Goal: Task Accomplishment & Management: Complete application form

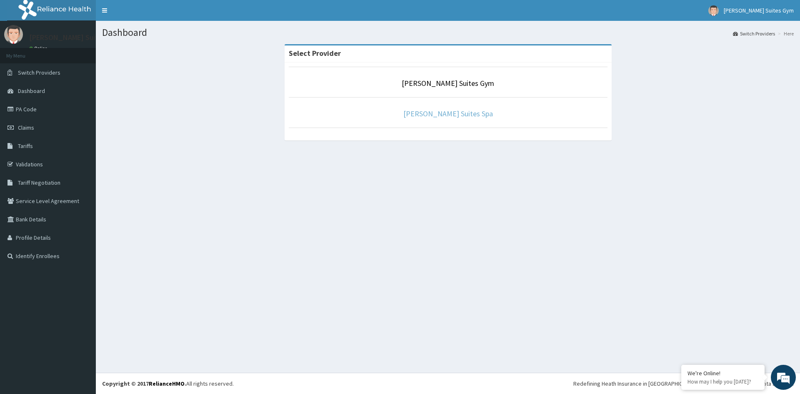
click at [448, 115] on link "Monty Suites Spa" at bounding box center [448, 114] width 90 height 10
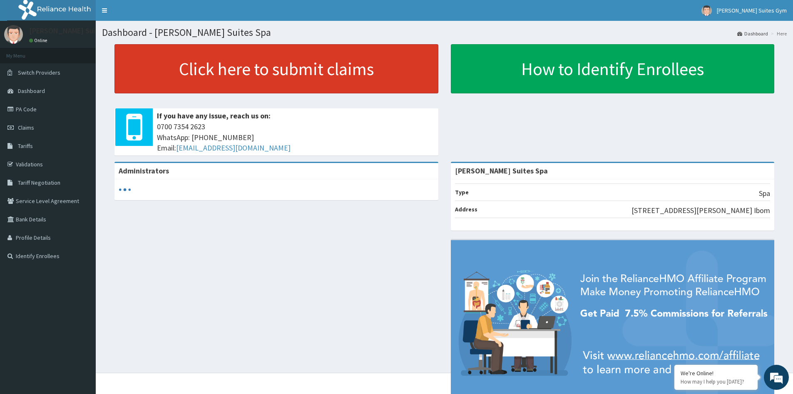
click at [301, 61] on link "Click here to submit claims" at bounding box center [277, 68] width 324 height 49
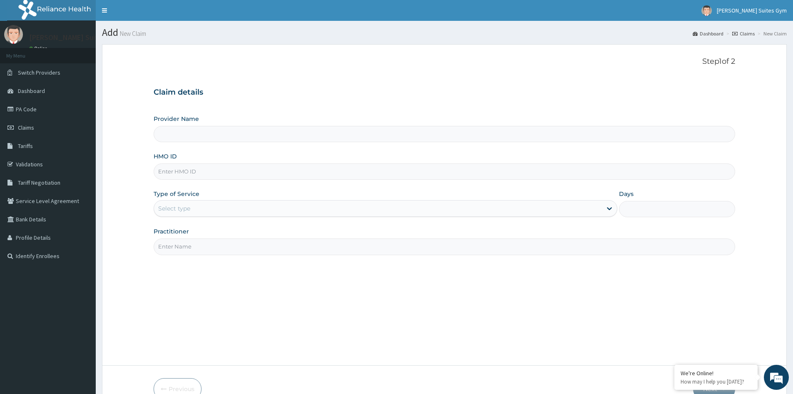
click at [180, 170] on input "HMO ID" at bounding box center [445, 171] width 582 height 16
type input "[PERSON_NAME] Suites Spa"
type input "1"
type input "R"
type input "EMP/10148/B"
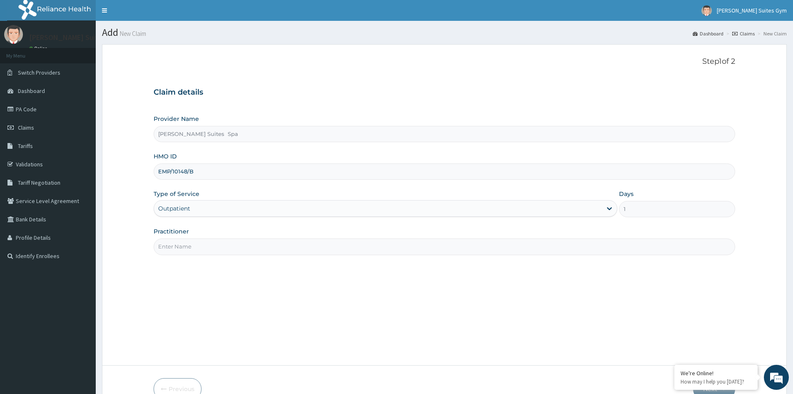
drag, startPoint x: 172, startPoint y: 241, endPoint x: 177, endPoint y: 240, distance: 4.3
click at [172, 241] on input "Practitioner" at bounding box center [445, 246] width 582 height 16
type input "Happiness"
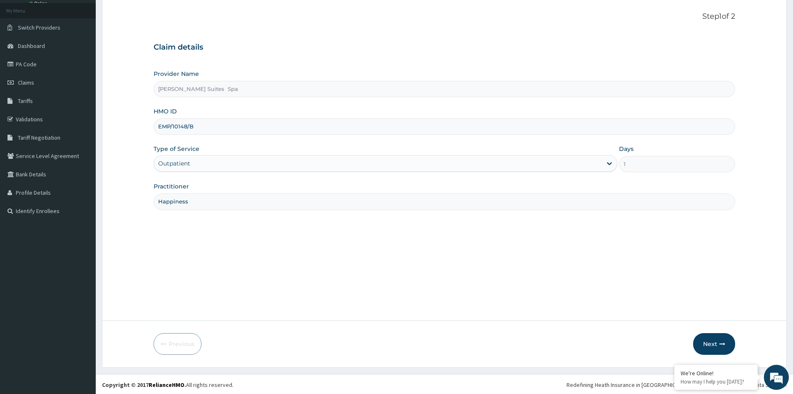
scroll to position [46, 0]
click at [710, 341] on button "Next" at bounding box center [714, 342] width 42 height 22
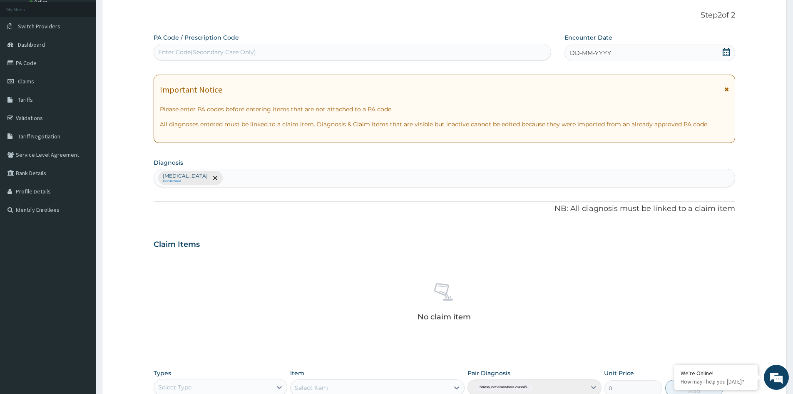
click at [623, 54] on div "DD-MM-YYYY" at bounding box center [650, 53] width 170 height 17
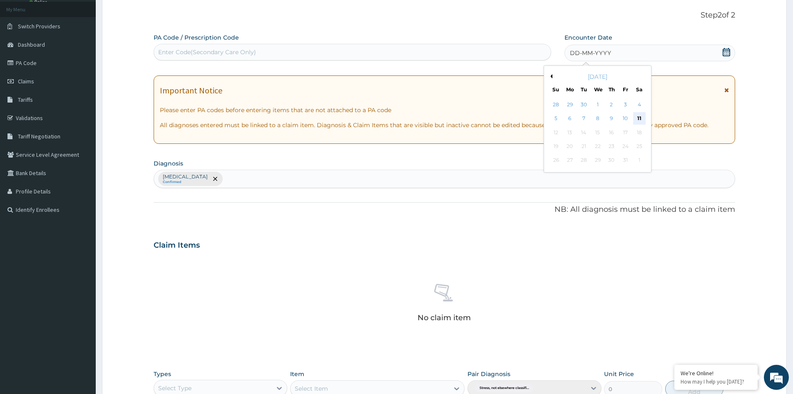
click at [638, 116] on div "11" at bounding box center [639, 118] width 12 height 12
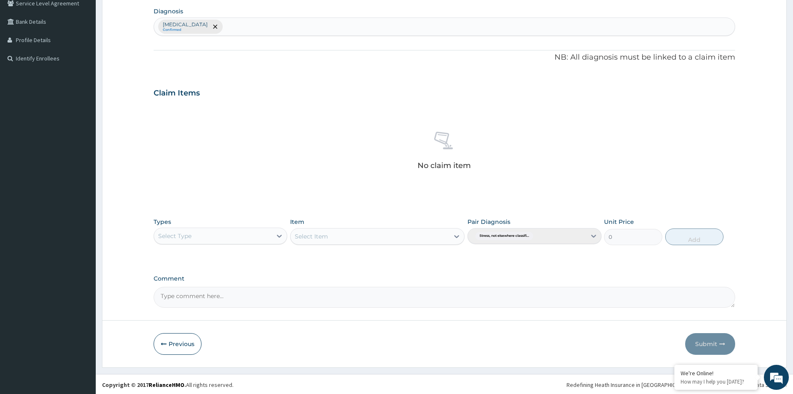
scroll to position [199, 0]
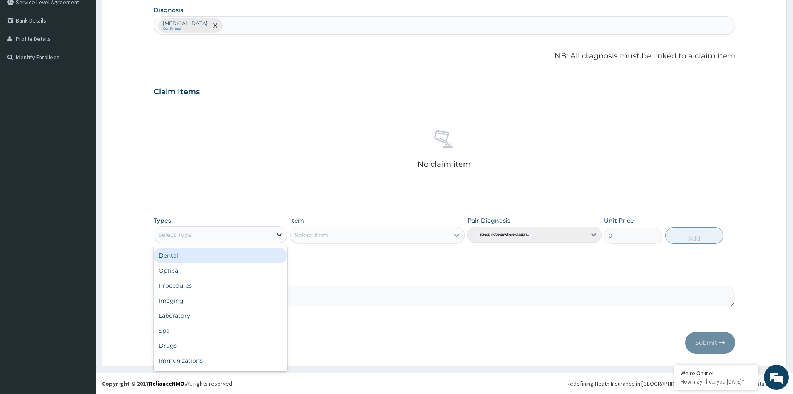
click at [274, 233] on div at bounding box center [279, 234] width 15 height 15
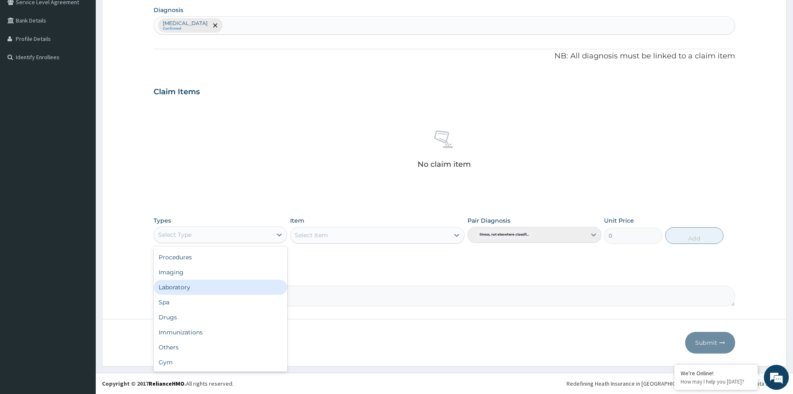
scroll to position [0, 0]
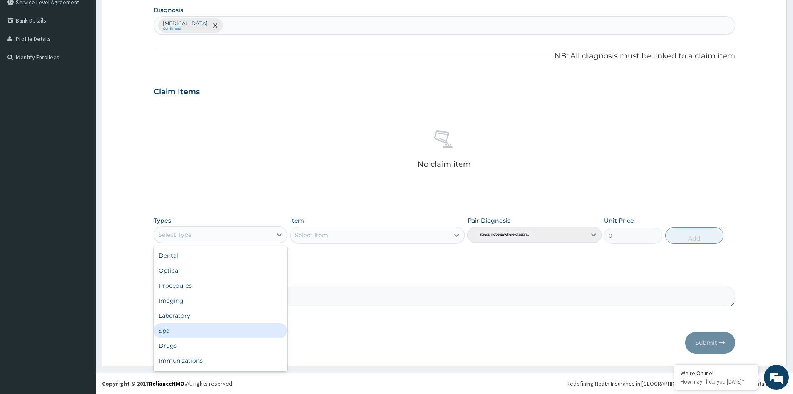
click at [172, 333] on div "Spa" at bounding box center [221, 330] width 134 height 15
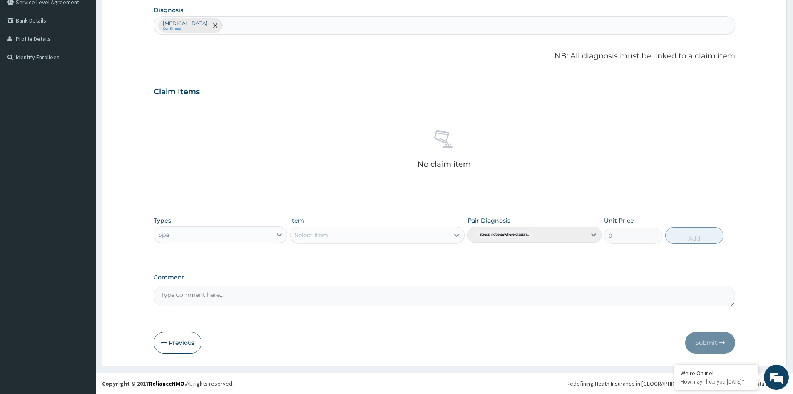
click at [319, 231] on div "Select Item" at bounding box center [311, 235] width 33 height 8
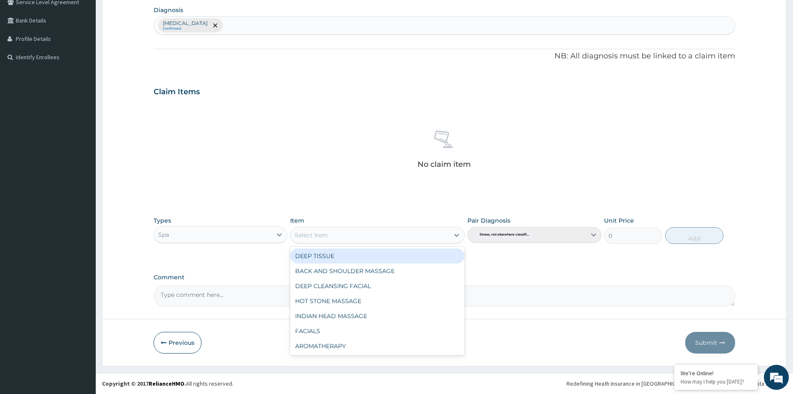
click at [319, 254] on div "DEEP TISSUE" at bounding box center [377, 255] width 174 height 15
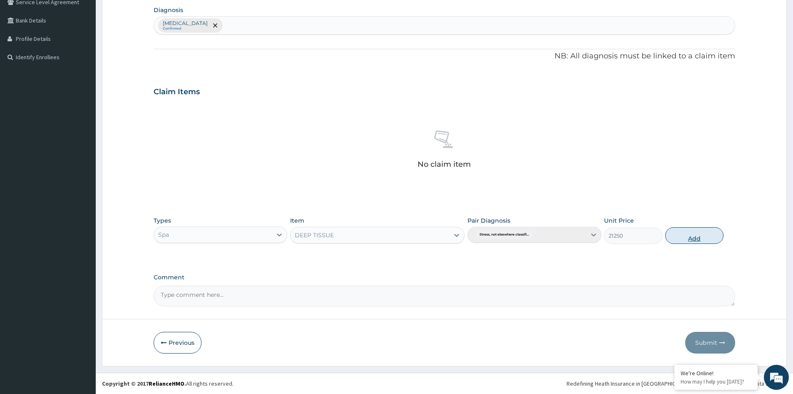
click at [695, 237] on button "Add" at bounding box center [694, 235] width 58 height 17
type input "0"
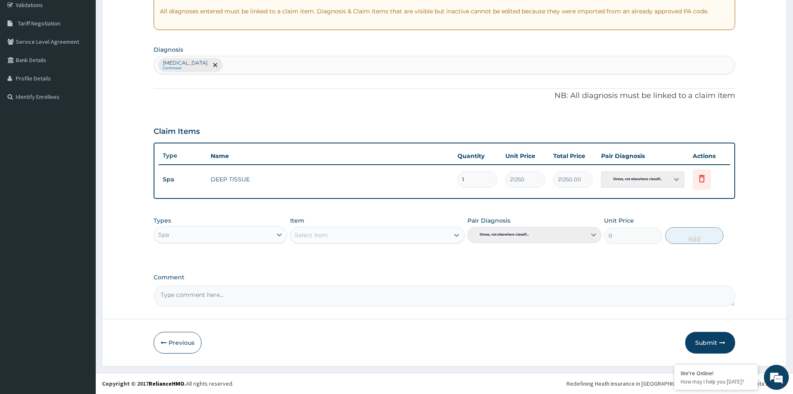
scroll to position [159, 0]
click at [705, 340] on button "Submit" at bounding box center [710, 342] width 50 height 22
